Goal: Transaction & Acquisition: Book appointment/travel/reservation

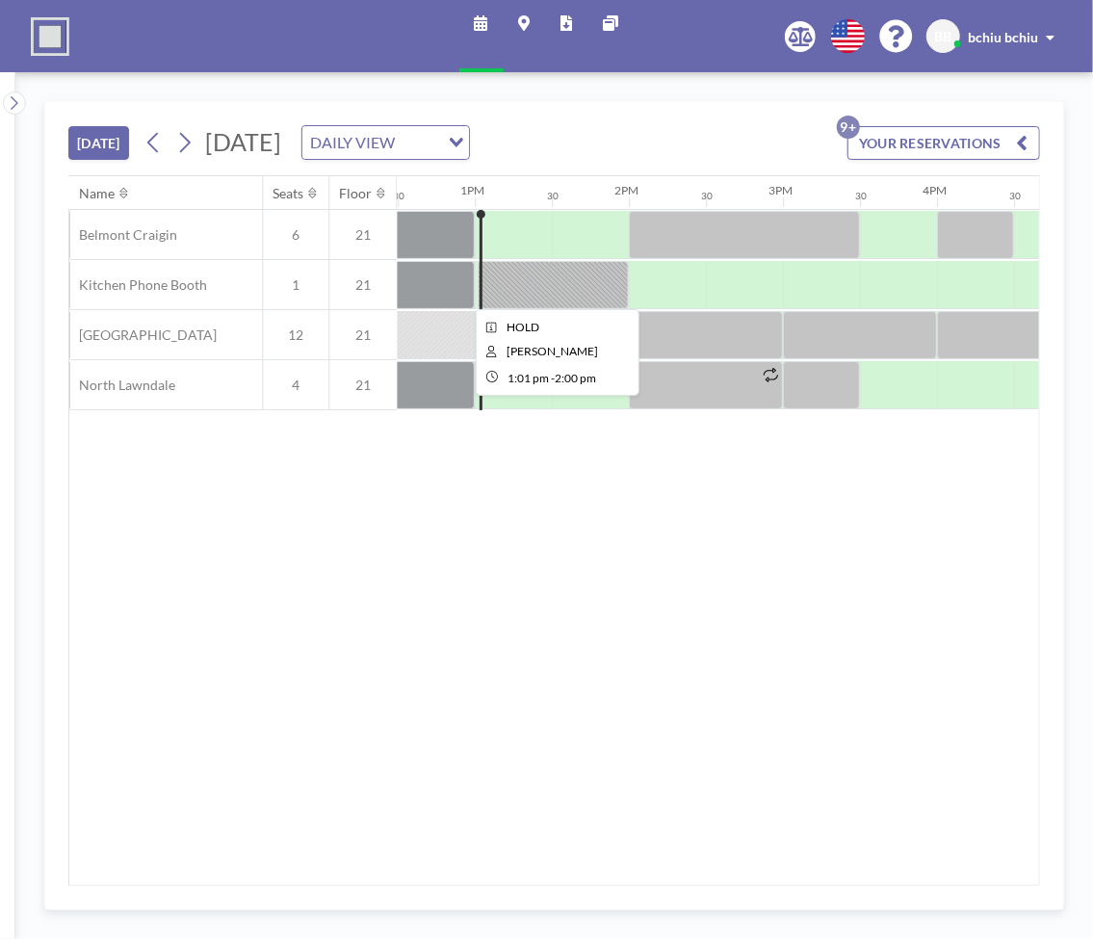
scroll to position [0, 1926]
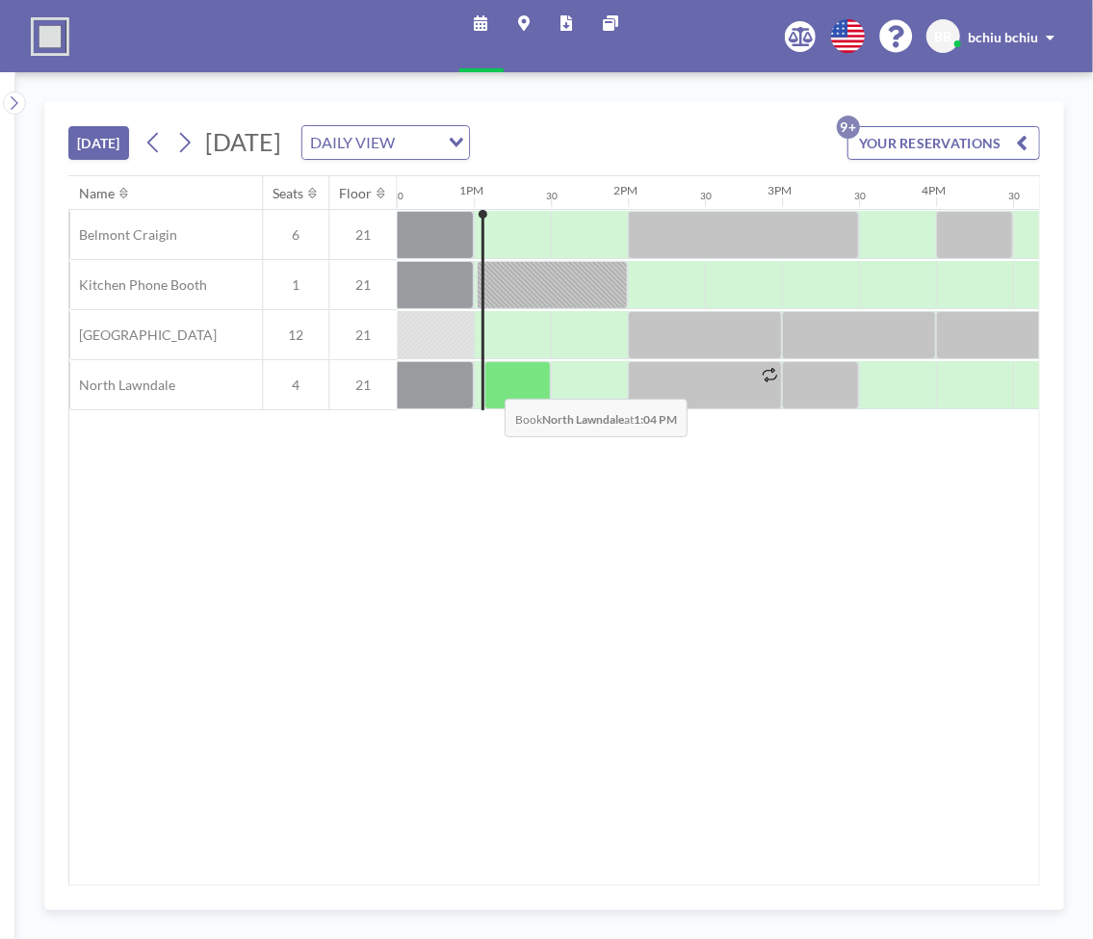
click at [490, 382] on div at bounding box center [518, 385] width 66 height 48
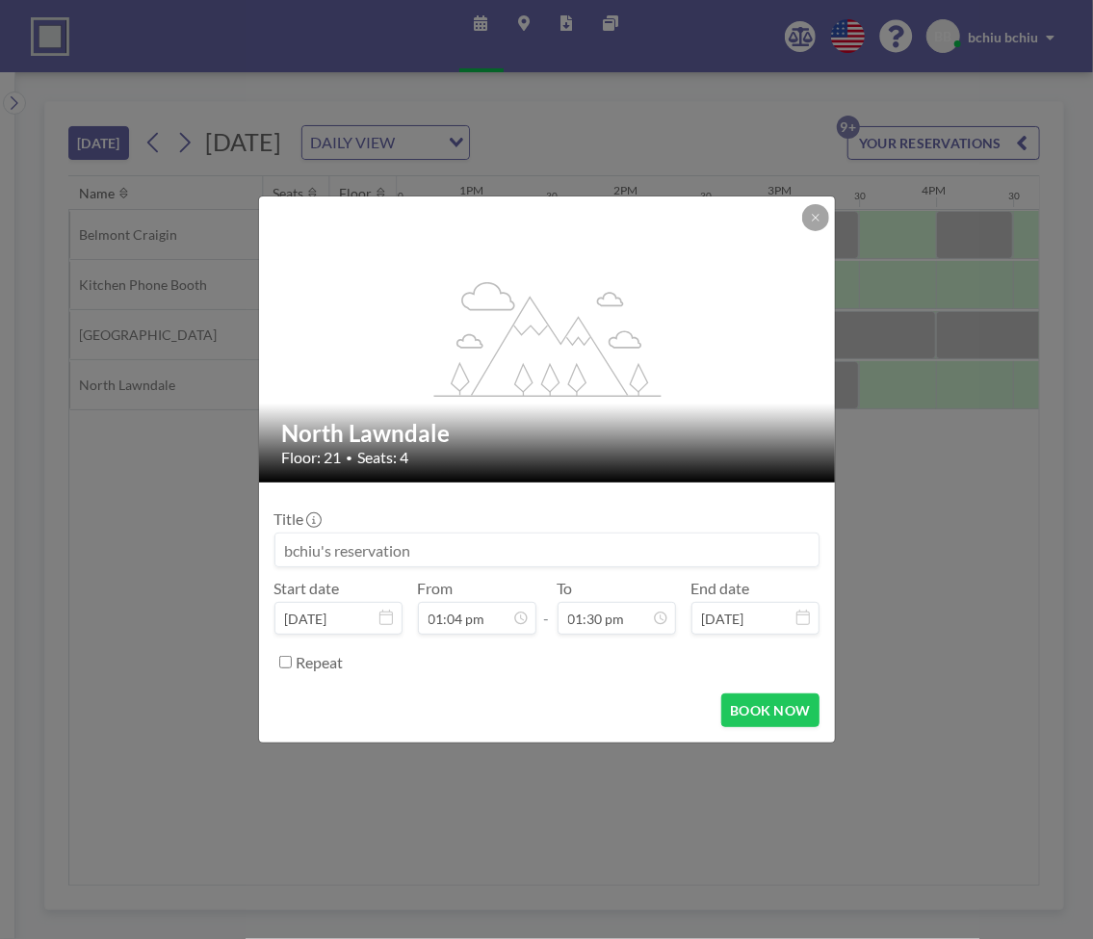
click at [350, 546] on input at bounding box center [546, 550] width 543 height 33
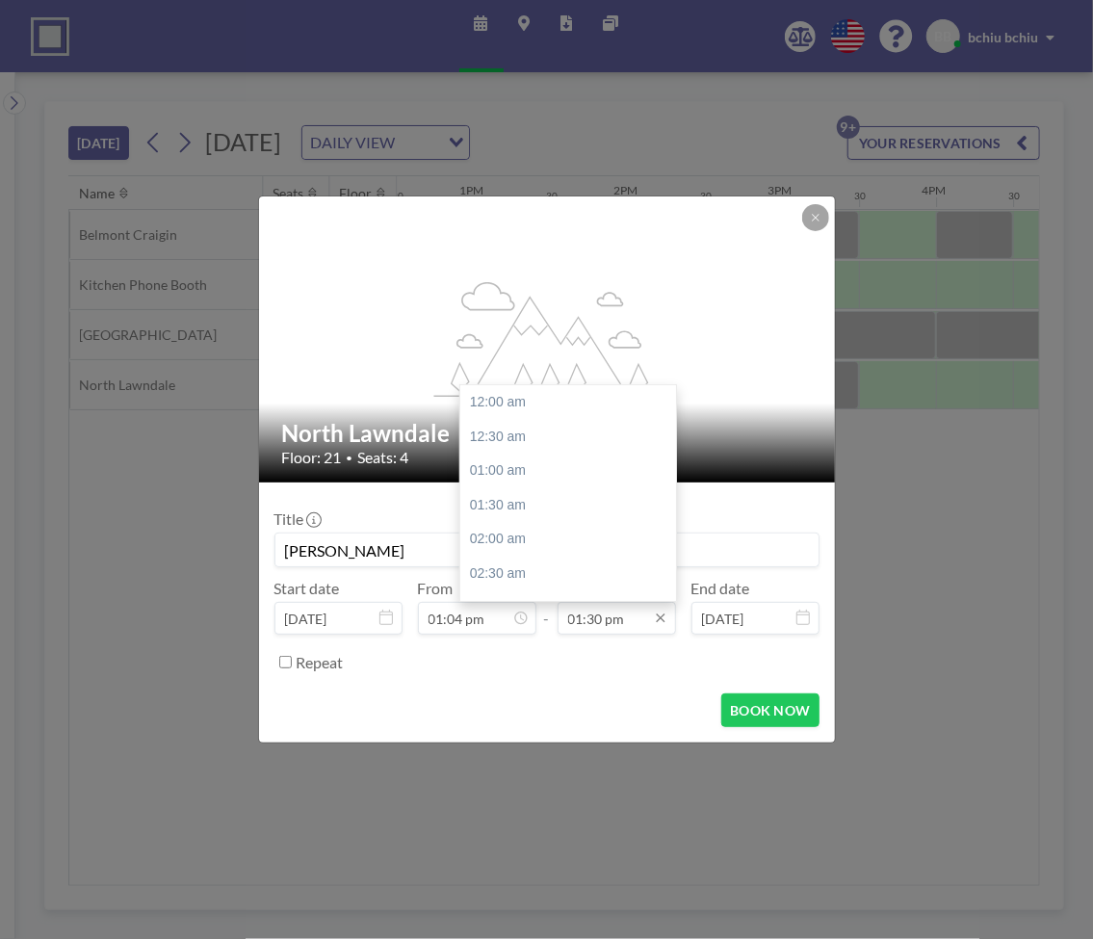
scroll to position [926, 0]
type input "[PERSON_NAME]"
click at [546, 441] on div "02:00 pm" at bounding box center [568, 437] width 216 height 35
type input "02:00 pm"
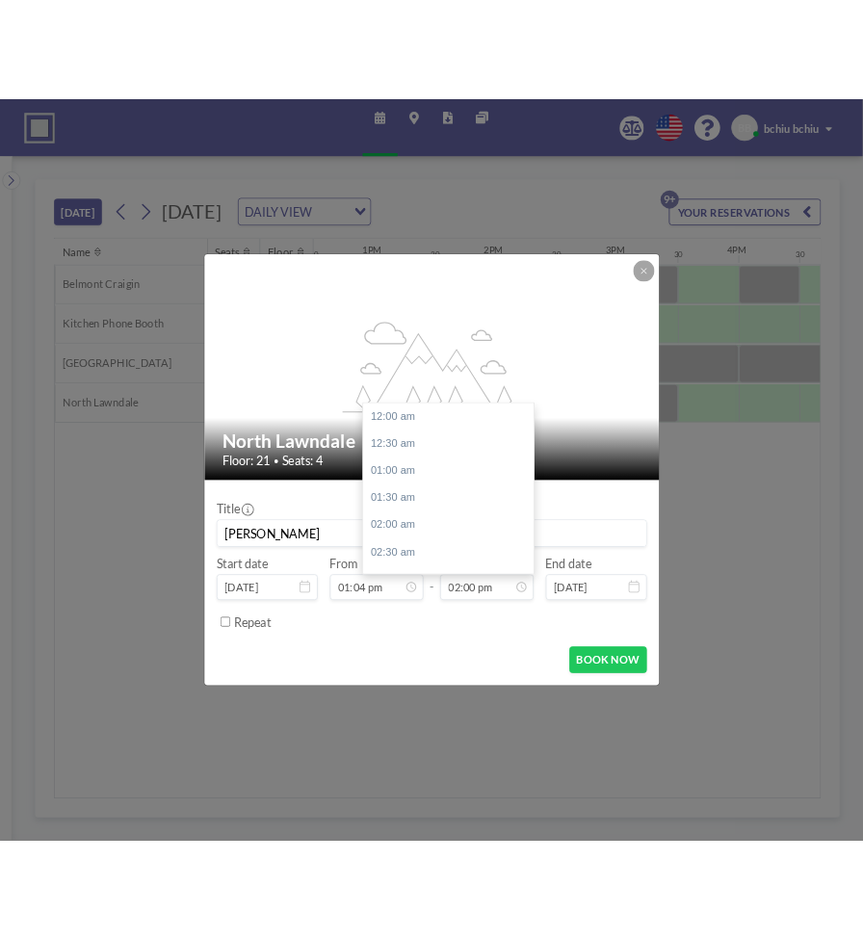
scroll to position [960, 0]
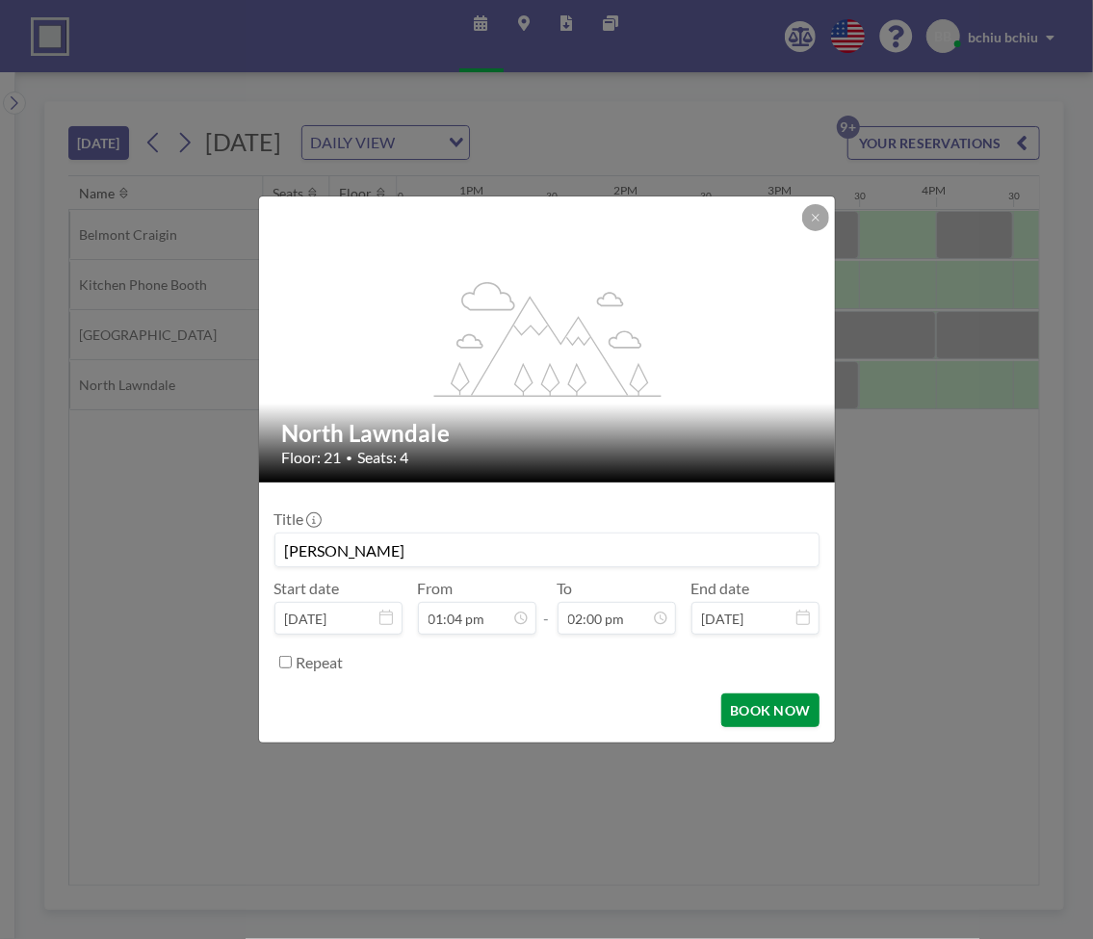
click at [764, 704] on button "BOOK NOW" at bounding box center [769, 711] width 97 height 34
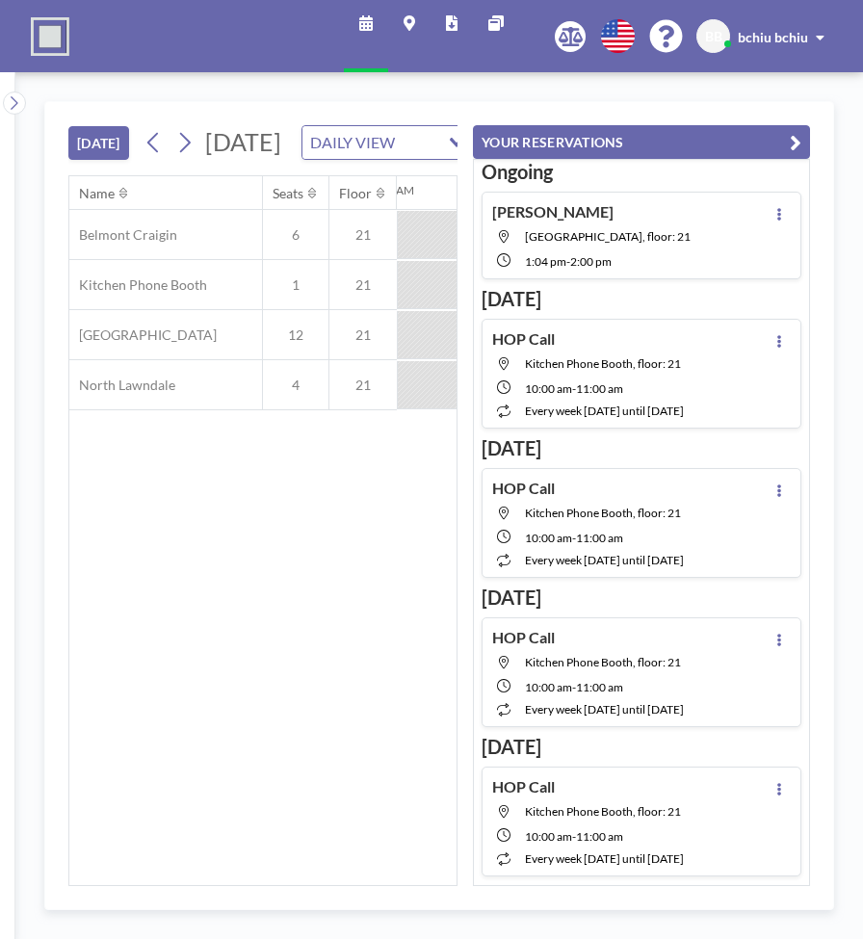
click at [794, 142] on icon "button" at bounding box center [796, 142] width 12 height 23
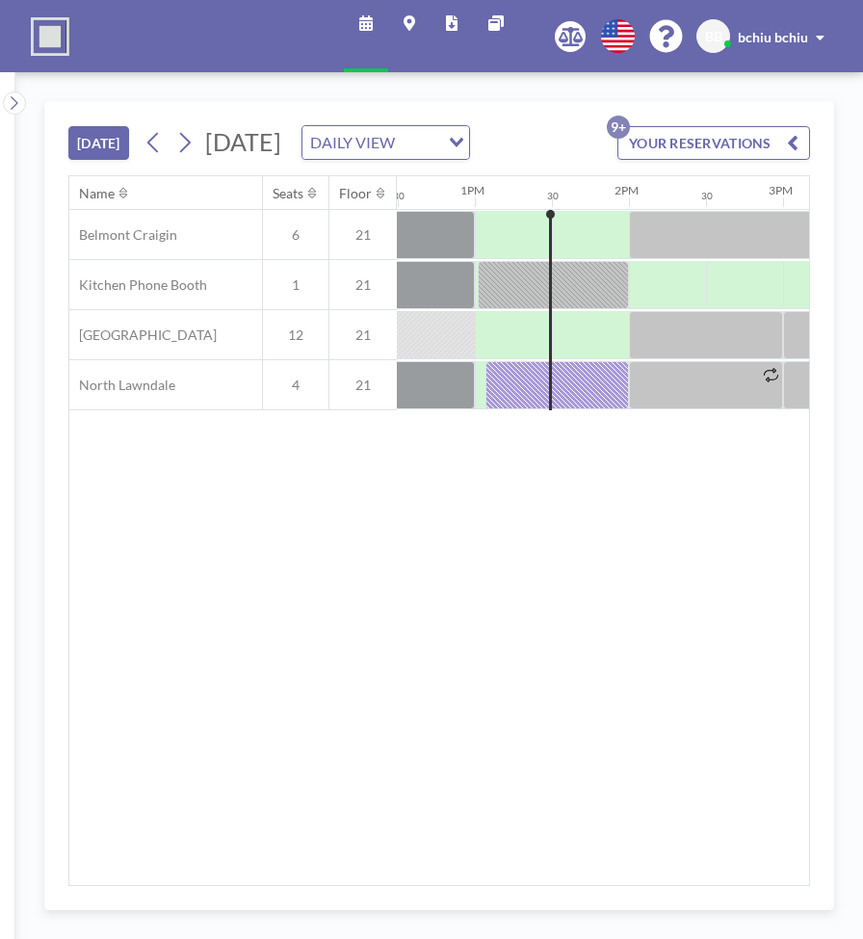
scroll to position [0, 1926]
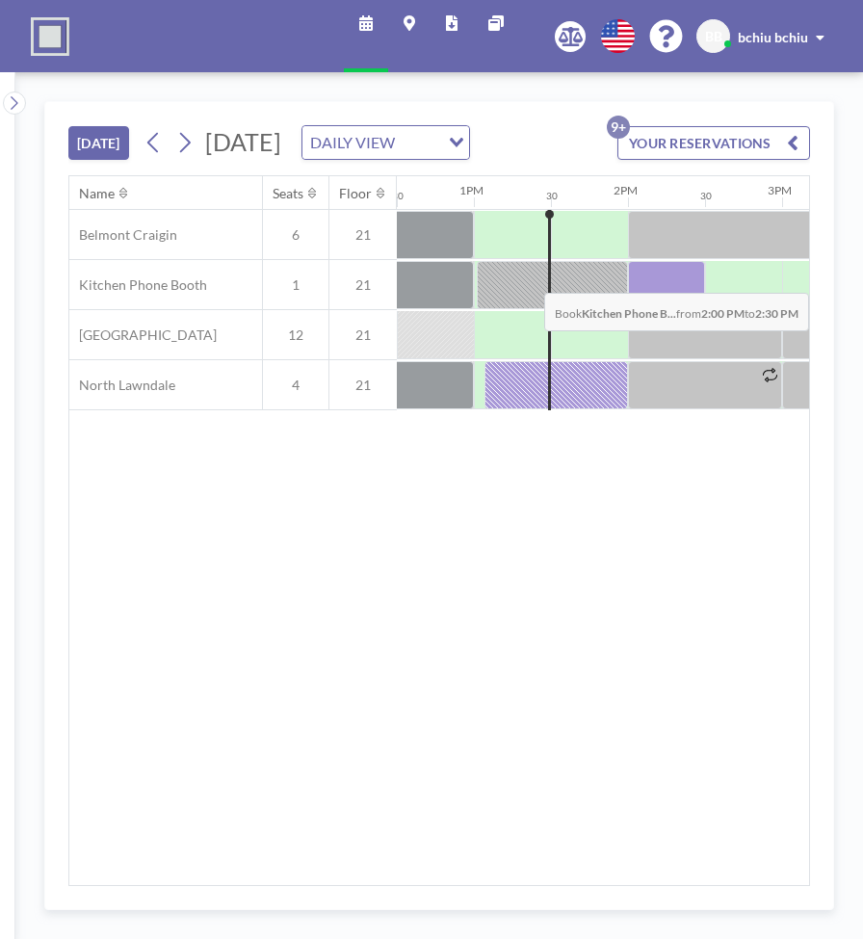
click at [646, 303] on div at bounding box center [666, 285] width 77 height 48
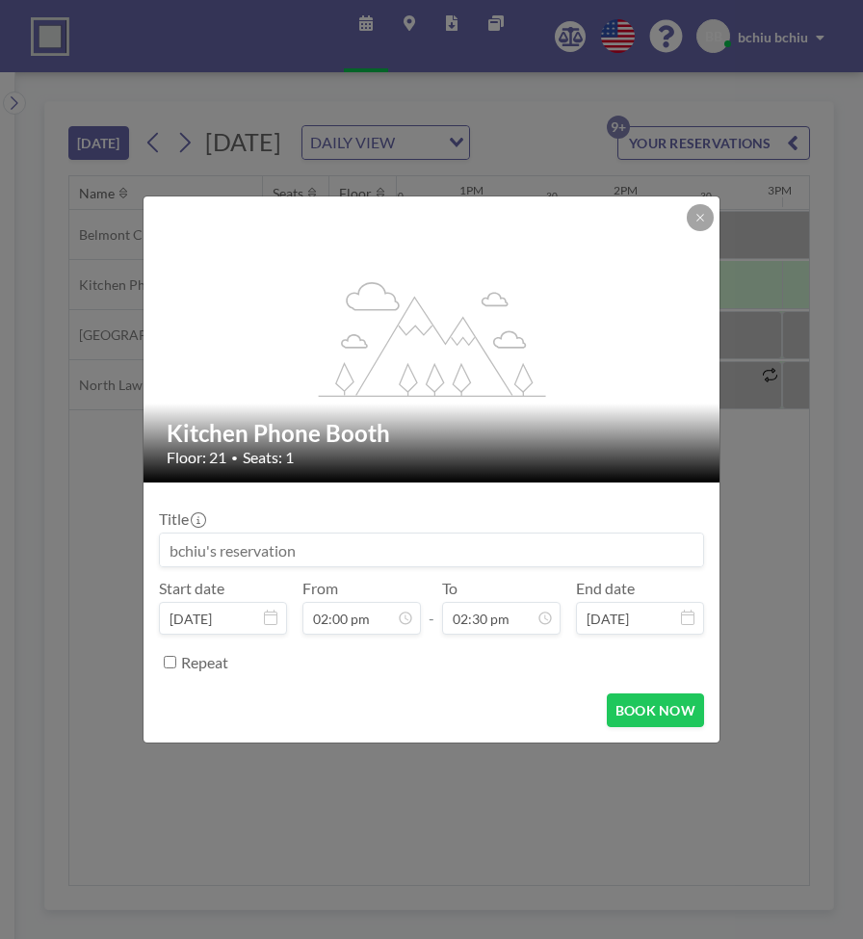
click at [458, 552] on input at bounding box center [431, 550] width 543 height 33
type input "[PERSON_NAME]"
click at [463, 675] on div "Repeat" at bounding box center [442, 662] width 523 height 32
click at [637, 714] on button "BOOK NOW" at bounding box center [655, 711] width 97 height 34
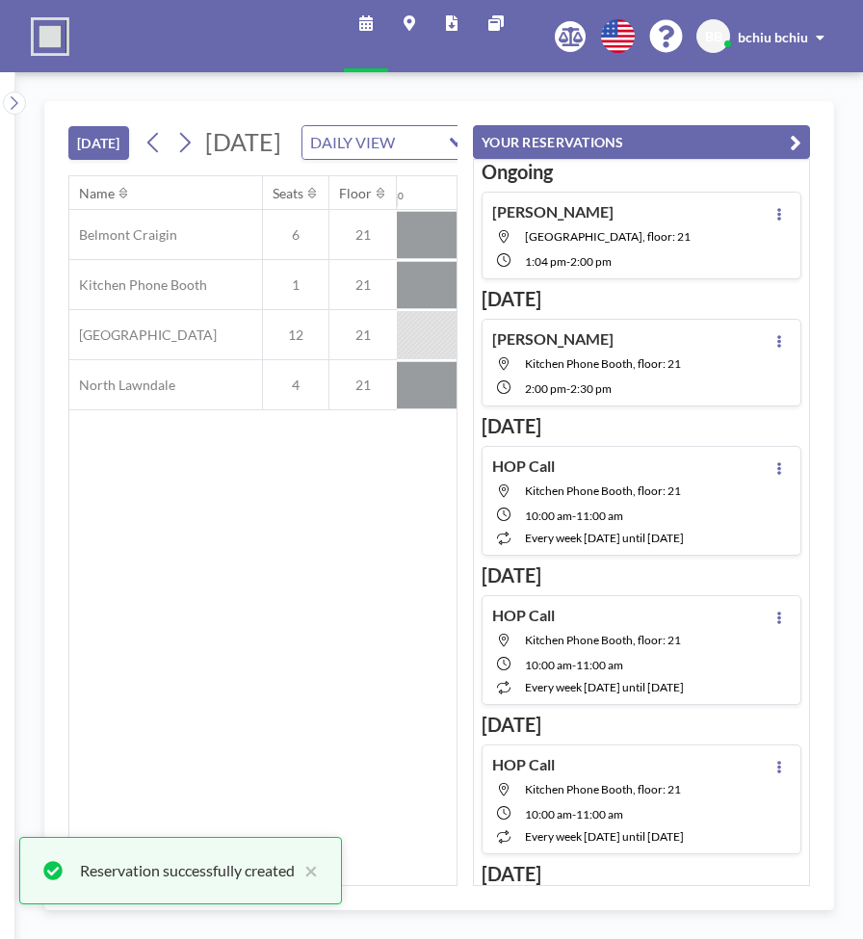
click at [797, 145] on icon "button" at bounding box center [796, 142] width 12 height 23
